Goal: Complete application form: Complete application form

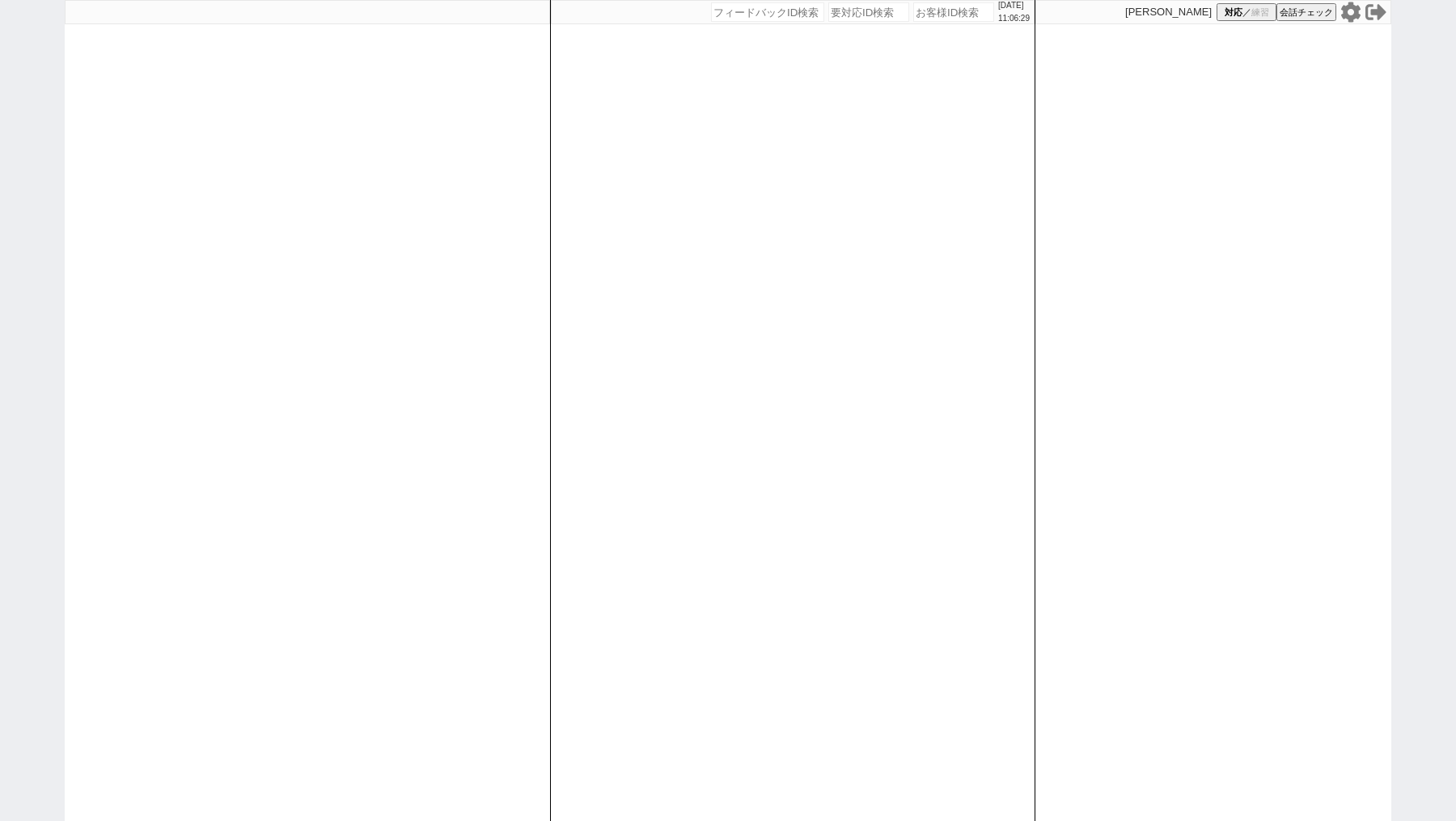
select select "100"
select select "1"
select select
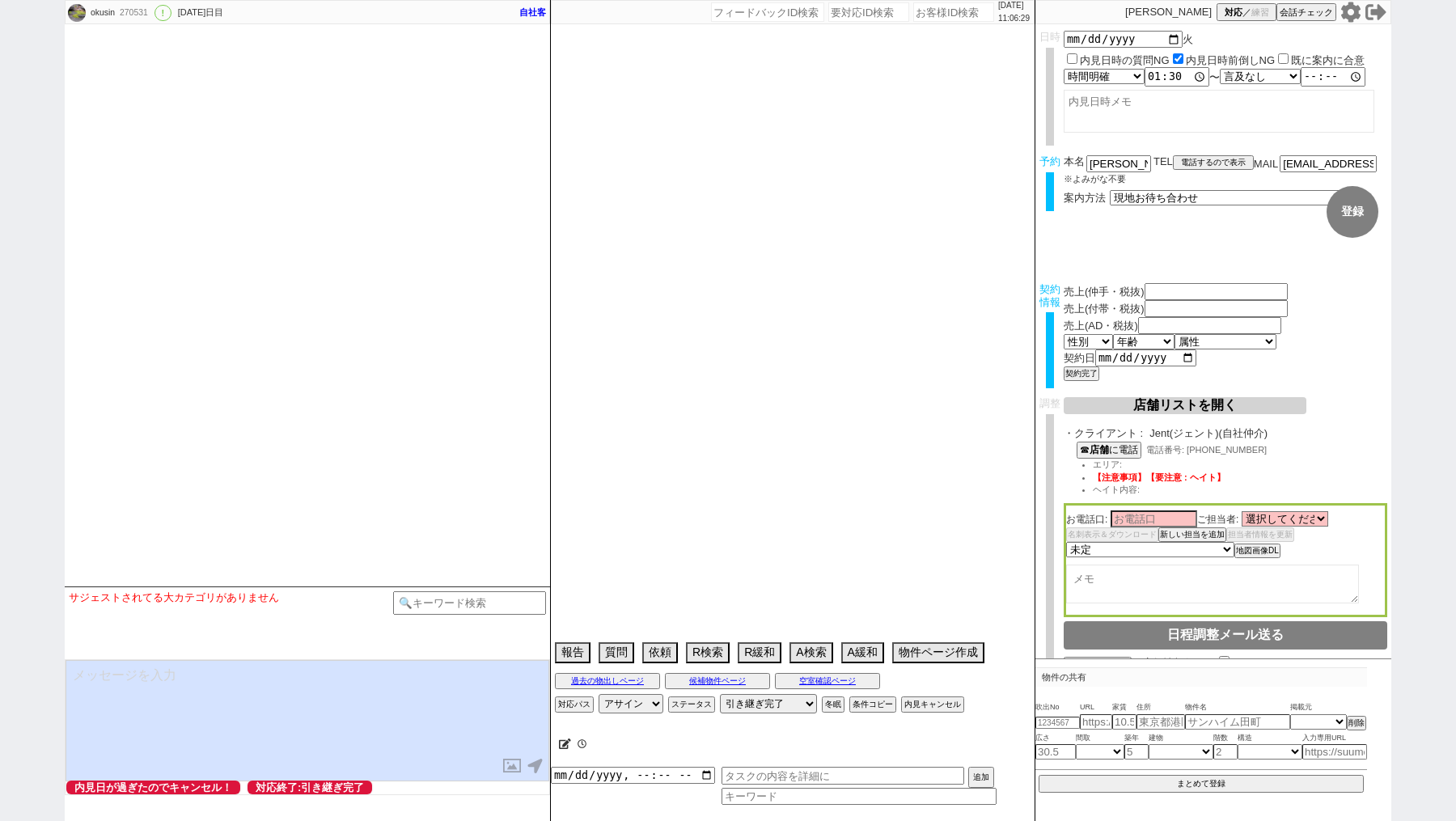
type input "101500"
type input "0"
type input "203000"
type input "[DATE]"
type textarea "[PERSON_NAME]対応 @電話 15日10:14出ない、[DATE] 10:58出ない -> 物件空いてたよ、でもたぶん[DATE]〜[DATE]には…"
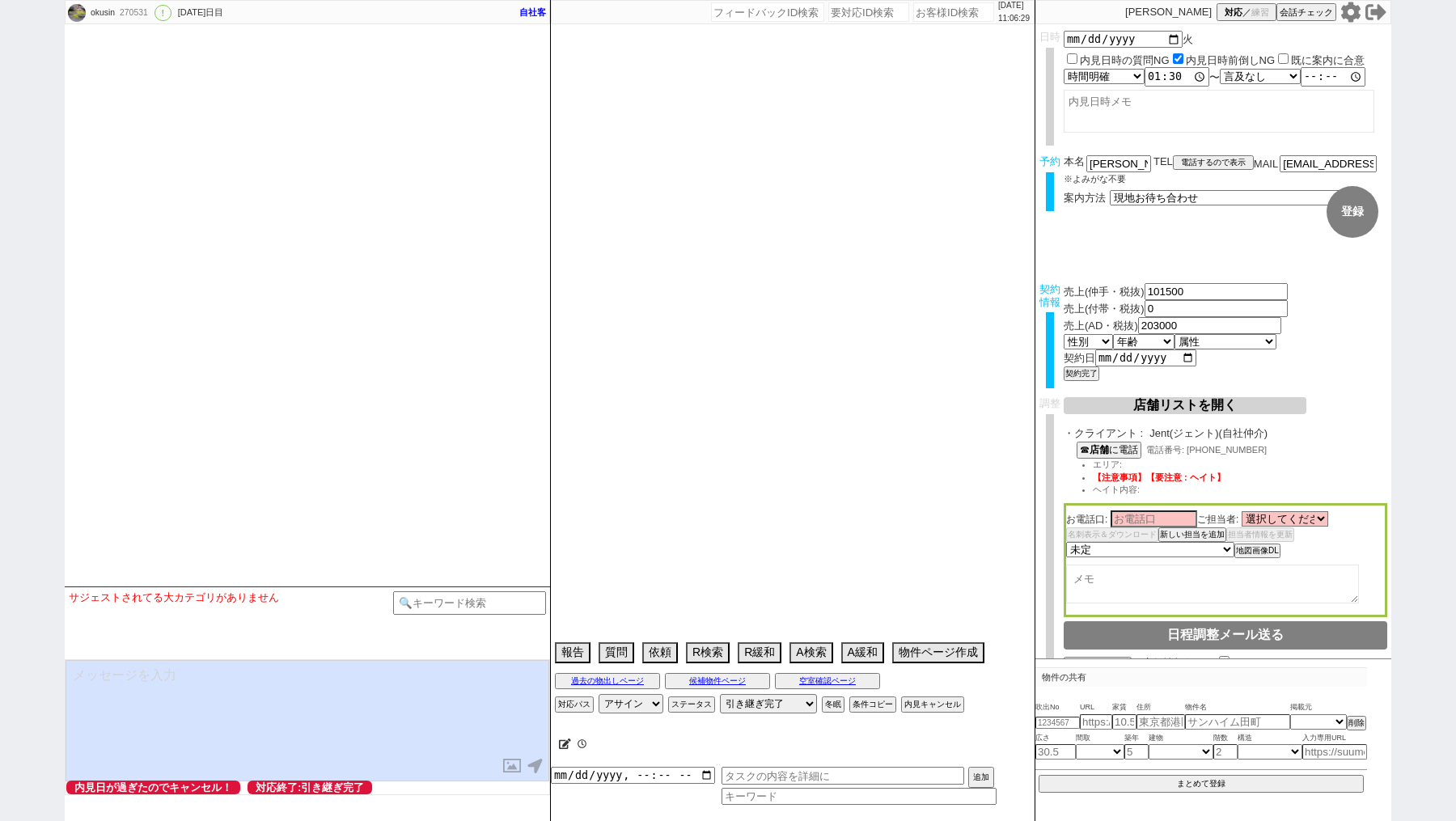
select select "15"
select select "0"
select select "47"
select select "[DATE]"
select select "44"
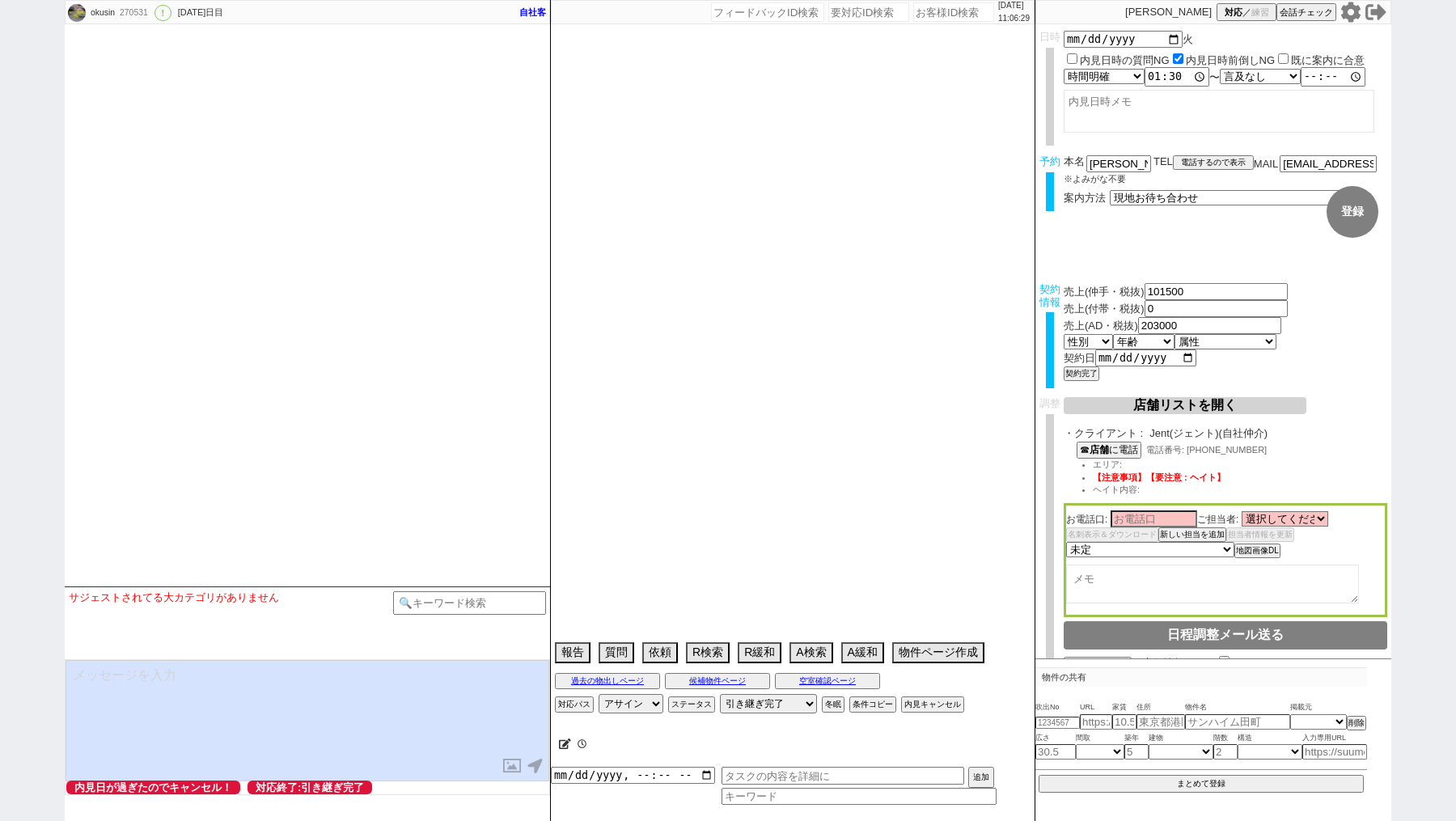
select select "[DATE]"
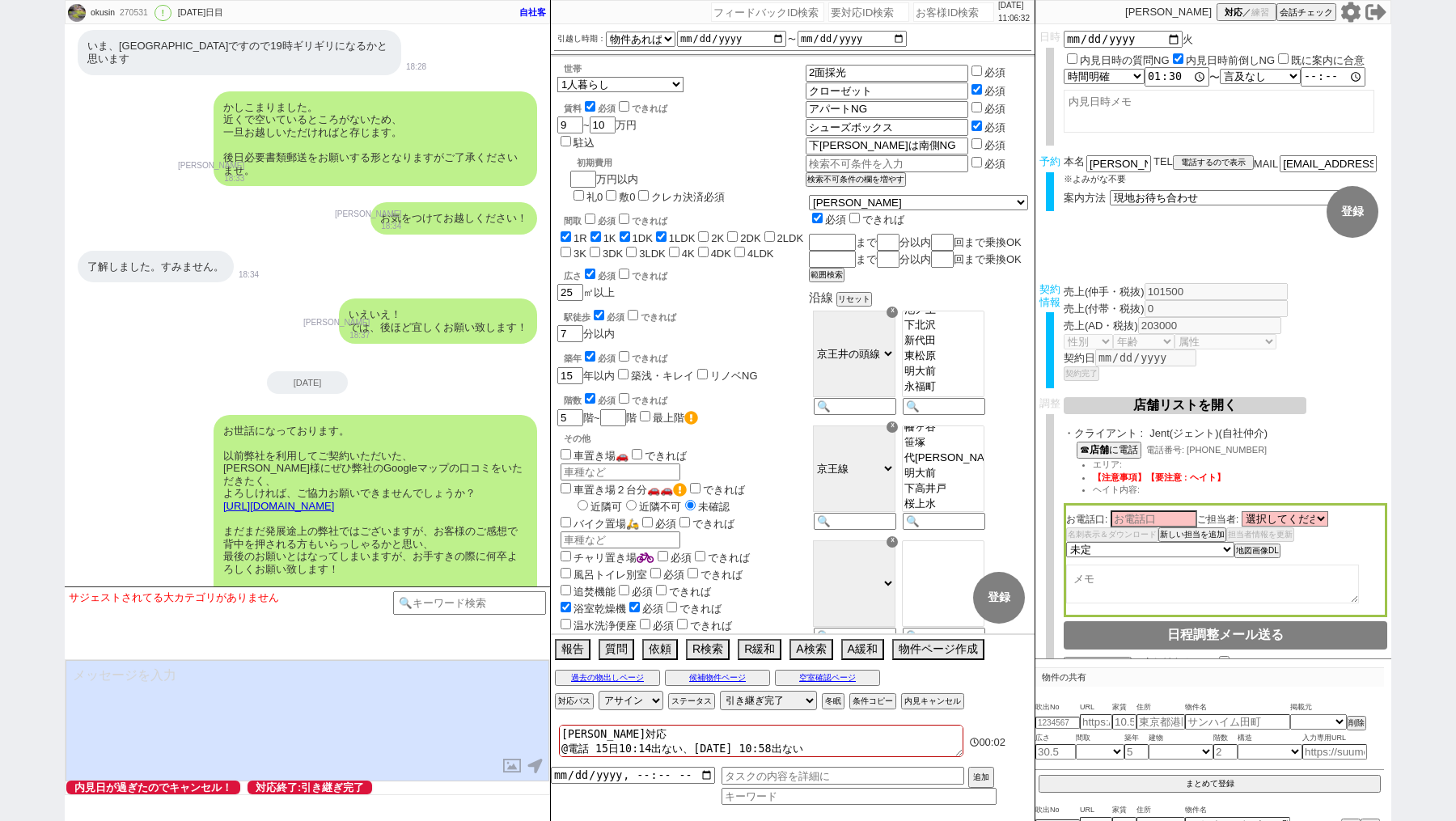
scroll to position [33536, 0]
